Goal: Check status: Check status

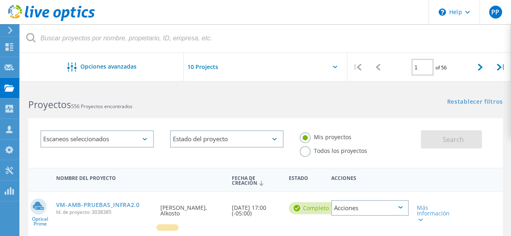
scroll to position [40, 0]
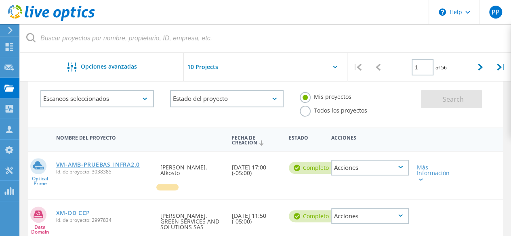
click at [121, 168] on link "VM-AMB-PRUEBAS_INFRA2.0" at bounding box center [98, 165] width 84 height 6
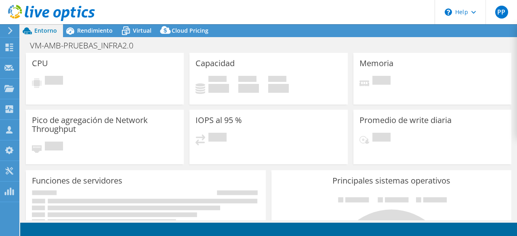
select select "USD"
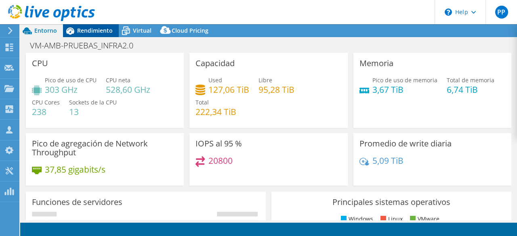
click at [109, 27] on span "Rendimiento" at bounding box center [95, 31] width 36 height 8
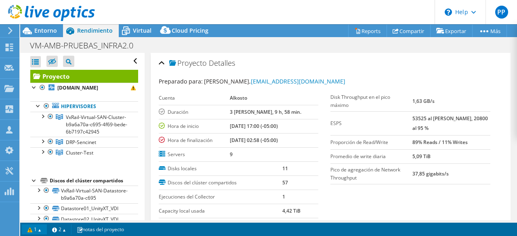
click at [47, 228] on link "1" at bounding box center [34, 230] width 25 height 10
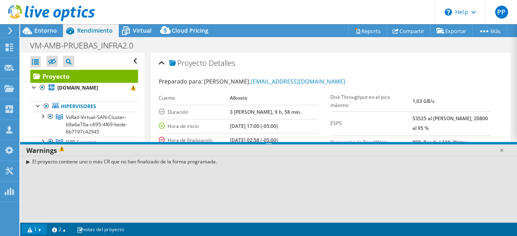
click at [42, 228] on link "1" at bounding box center [34, 230] width 25 height 10
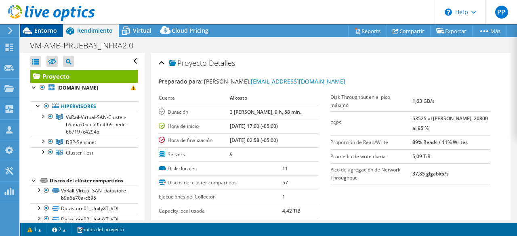
click at [44, 29] on span "Entorno" at bounding box center [45, 31] width 23 height 8
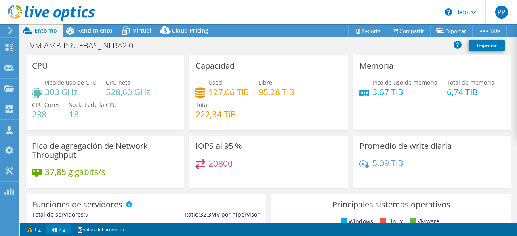
click at [65, 234] on link "2" at bounding box center [58, 230] width 25 height 10
